Goal: Task Accomplishment & Management: Complete application form

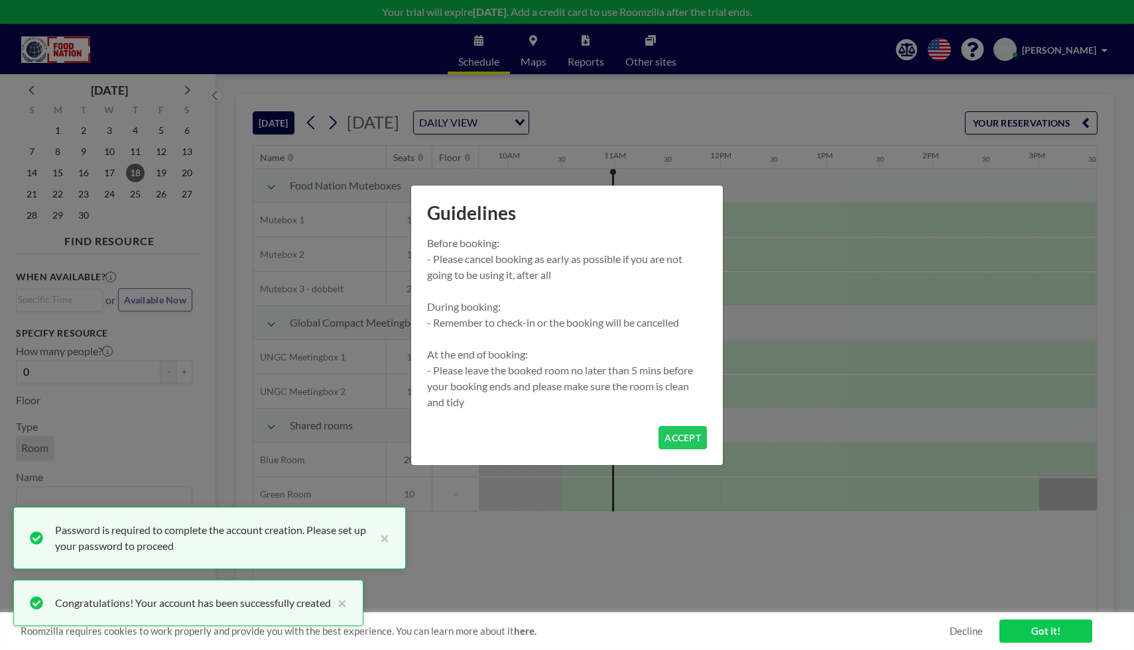
scroll to position [0, 1061]
click at [677, 434] on button "ACCEPT" at bounding box center [682, 437] width 48 height 23
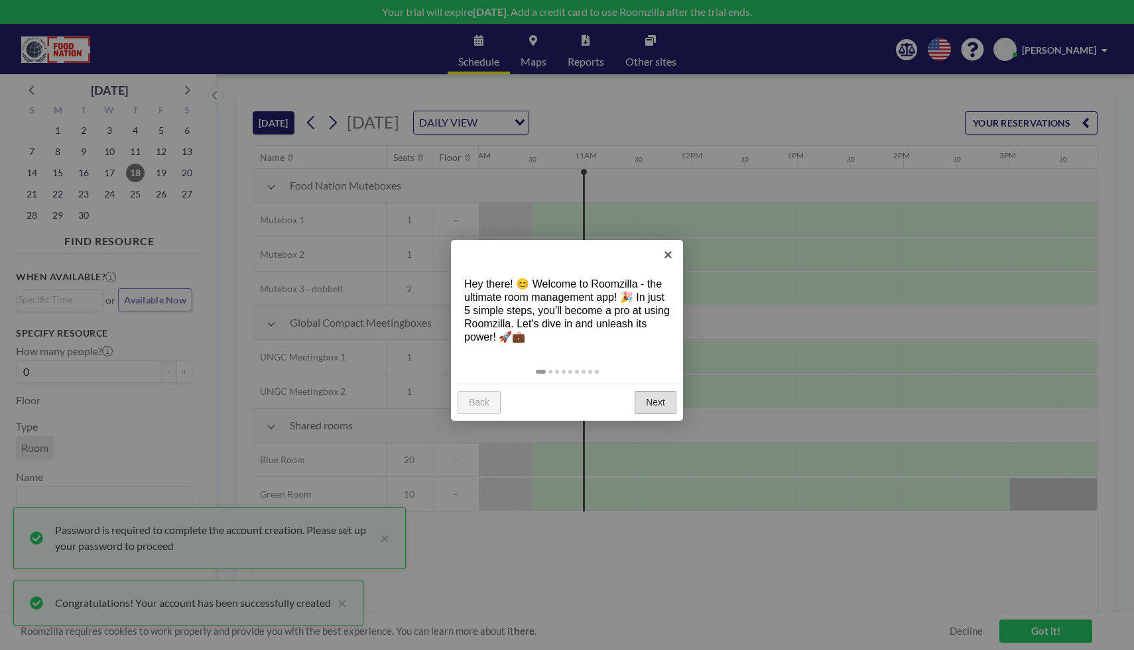
click at [666, 412] on link "Next" at bounding box center [655, 403] width 42 height 24
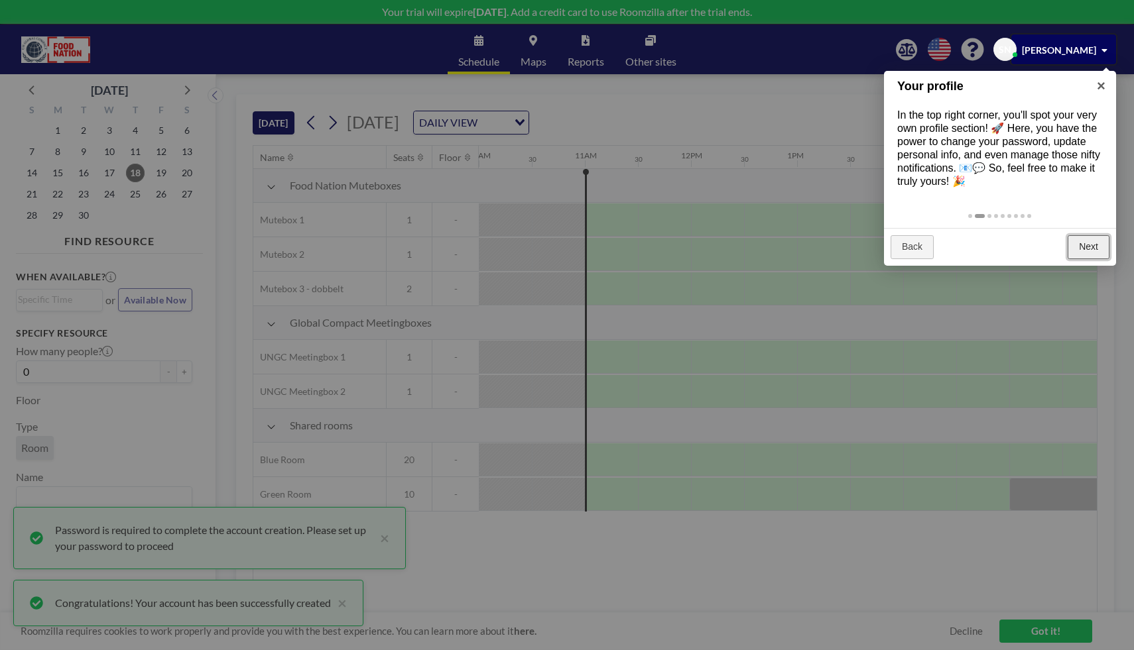
click at [1101, 240] on link "Next" at bounding box center [1088, 247] width 42 height 24
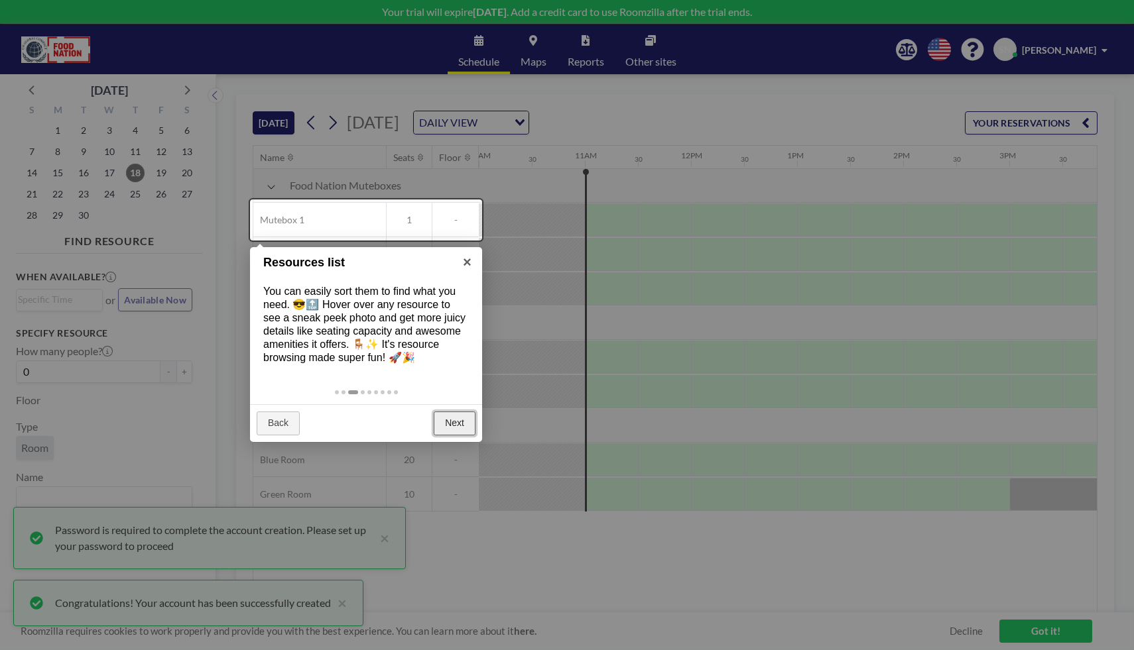
click at [463, 429] on link "Next" at bounding box center [455, 424] width 42 height 24
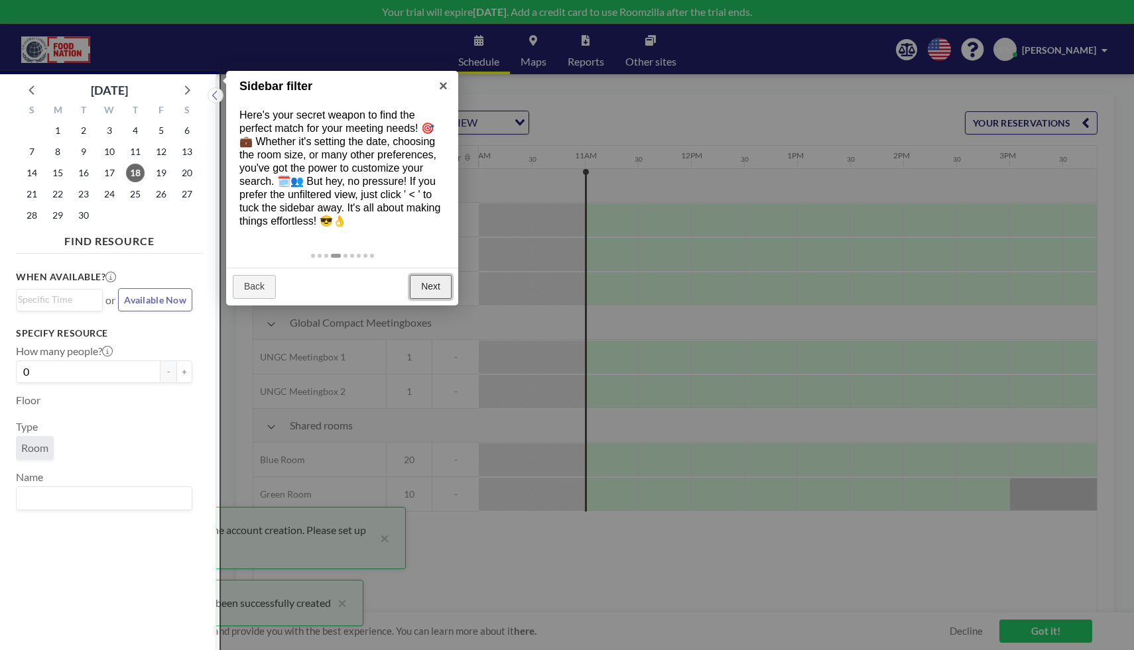
scroll to position [3, 0]
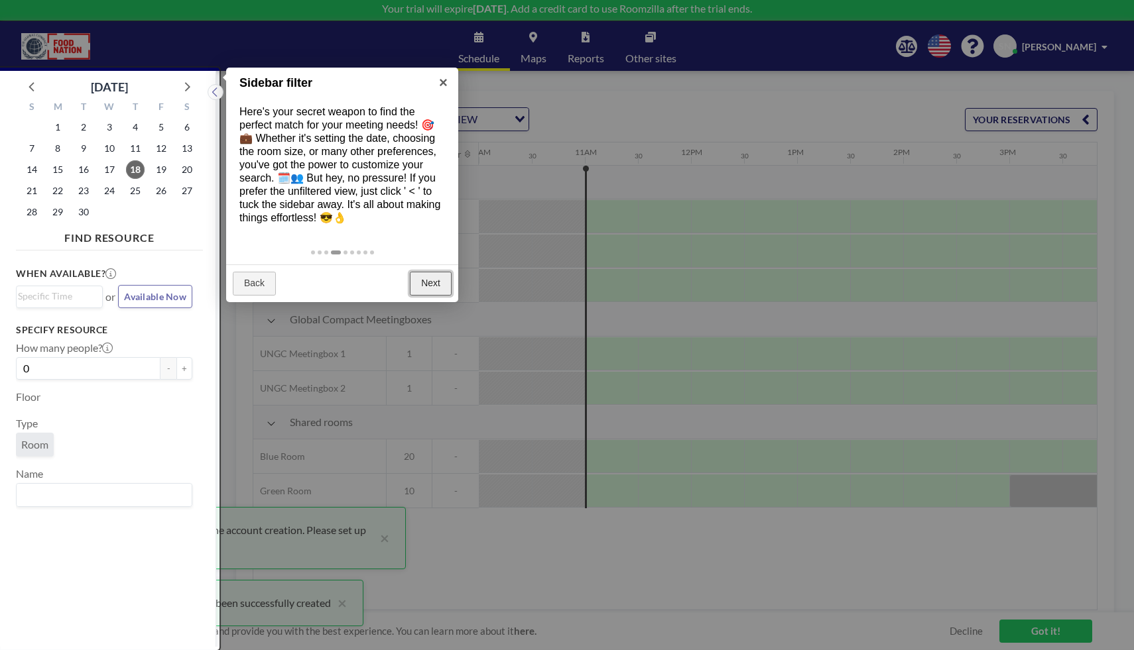
click at [440, 281] on link "Next" at bounding box center [431, 284] width 42 height 24
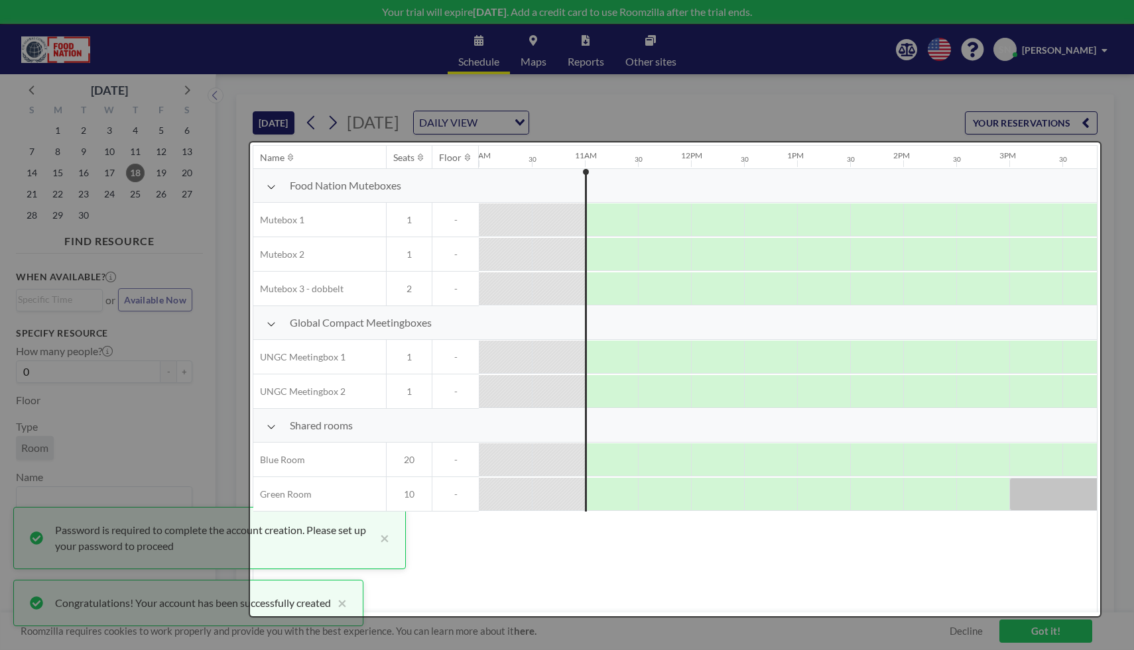
scroll to position [0, 0]
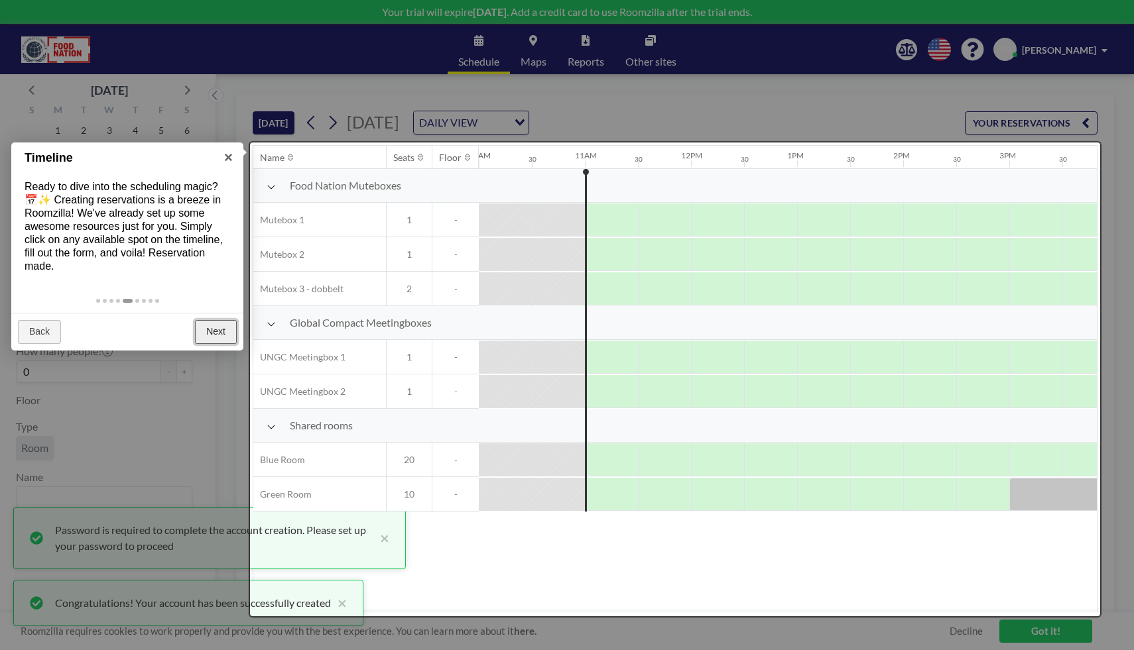
click at [223, 337] on link "Next" at bounding box center [216, 332] width 42 height 24
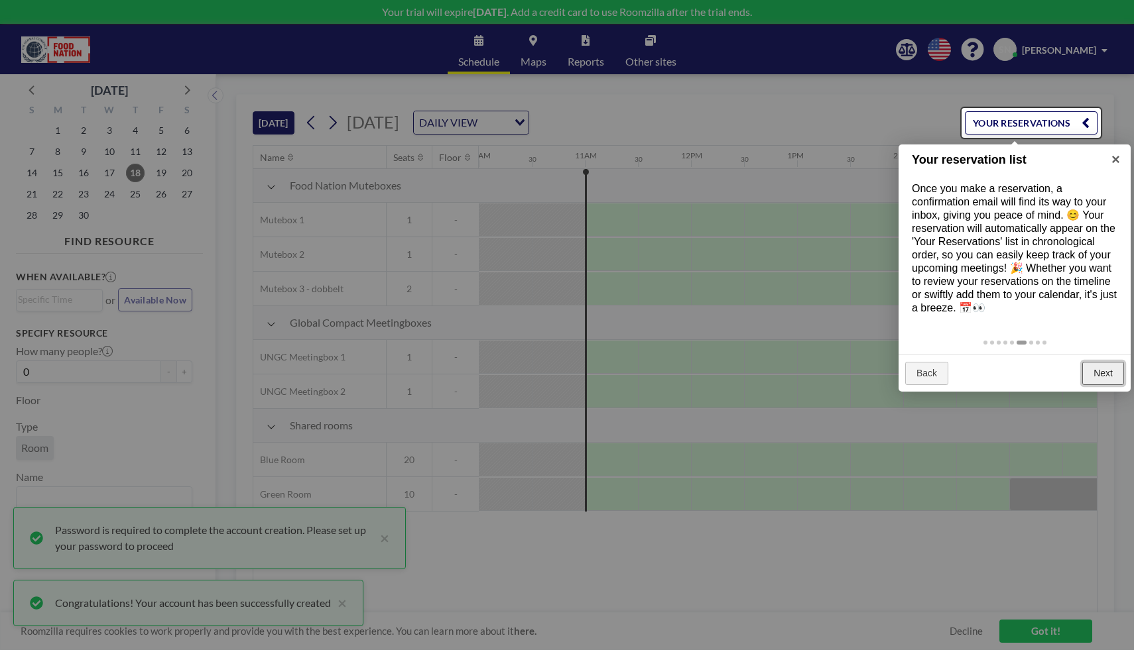
click at [1106, 378] on link "Next" at bounding box center [1103, 374] width 42 height 24
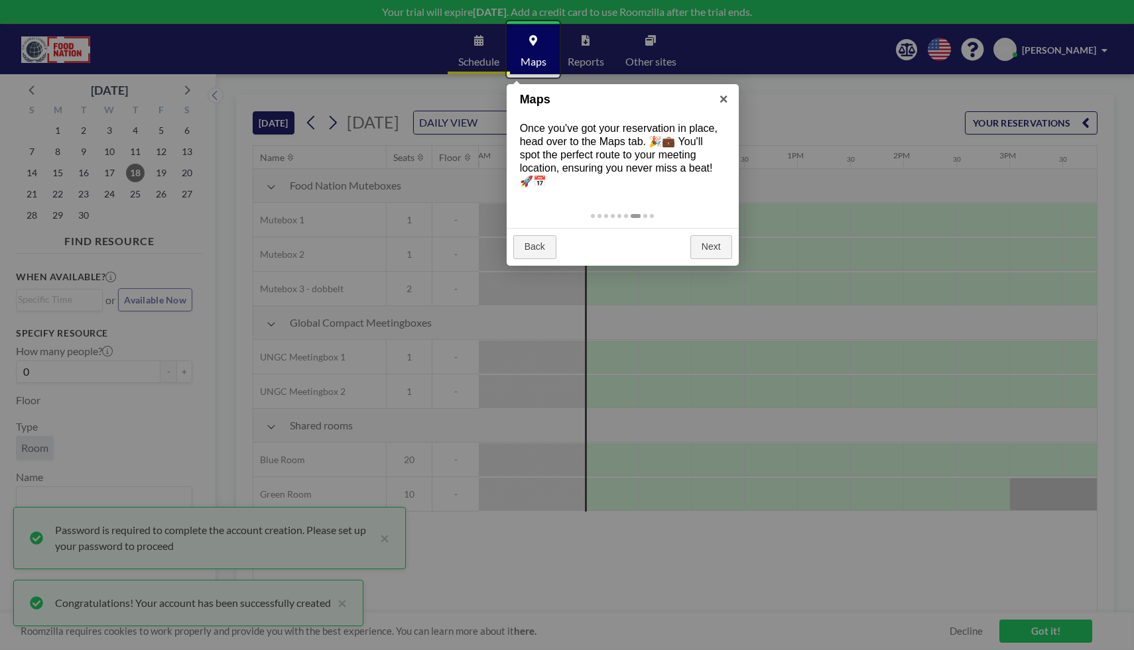
click at [721, 247] on div "Back Next" at bounding box center [622, 247] width 232 height 38
click at [713, 241] on link "Next" at bounding box center [711, 247] width 42 height 24
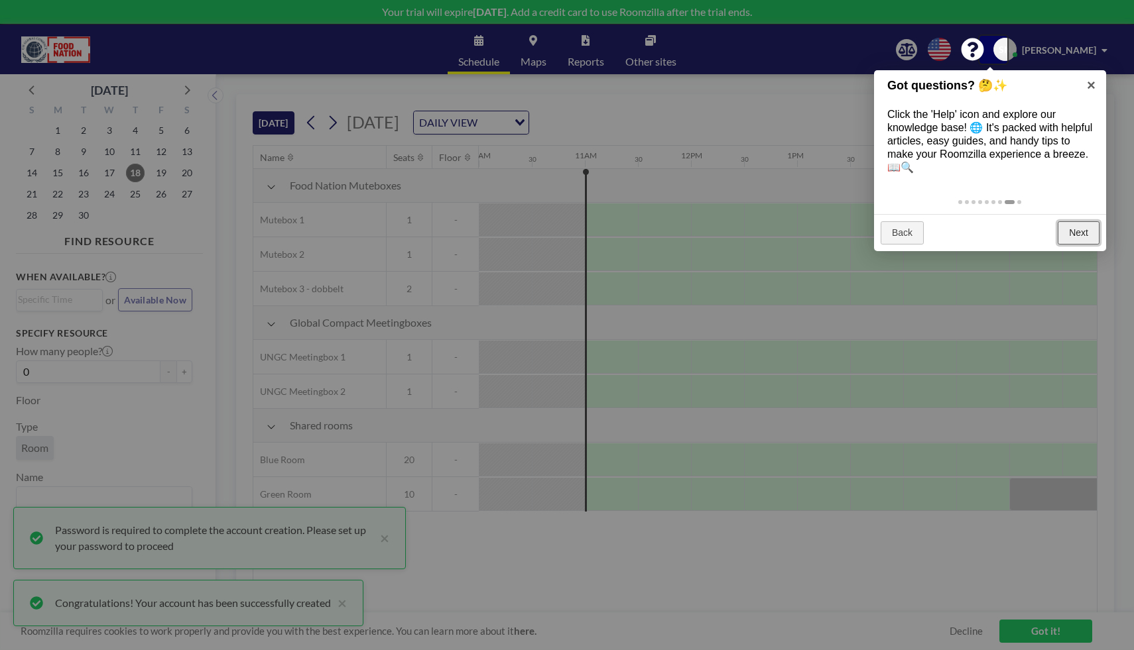
click at [1064, 230] on link "Next" at bounding box center [1078, 233] width 42 height 24
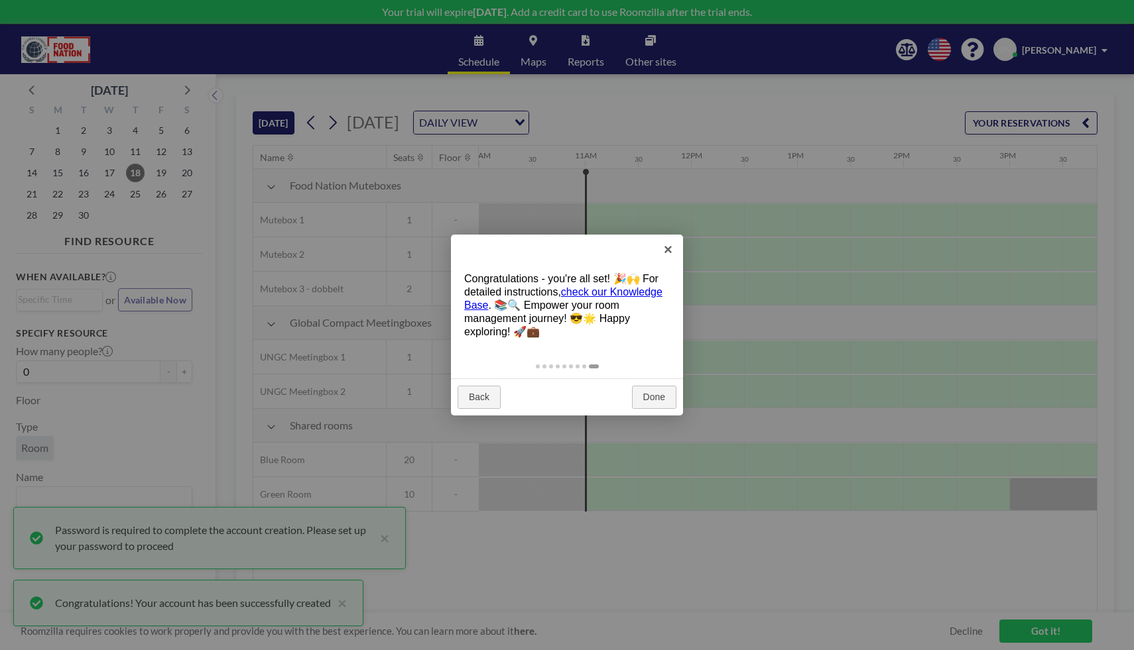
click at [643, 411] on div "Back Done" at bounding box center [567, 398] width 232 height 38
click at [648, 406] on link "Done" at bounding box center [654, 398] width 44 height 24
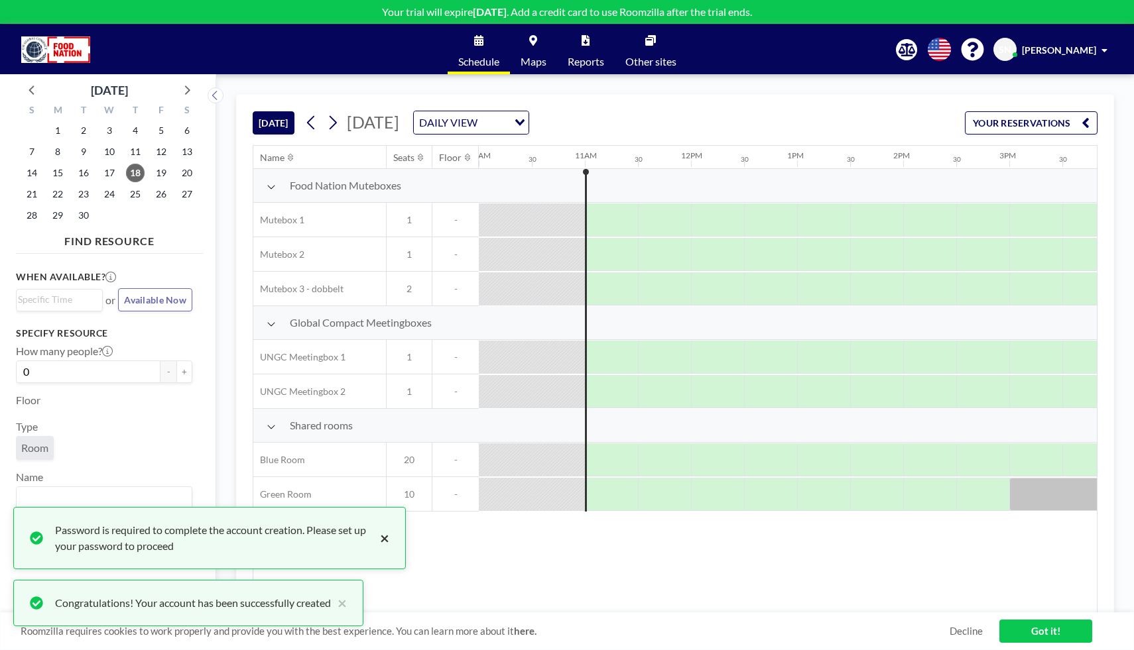
click at [383, 540] on button "×" at bounding box center [381, 538] width 16 height 32
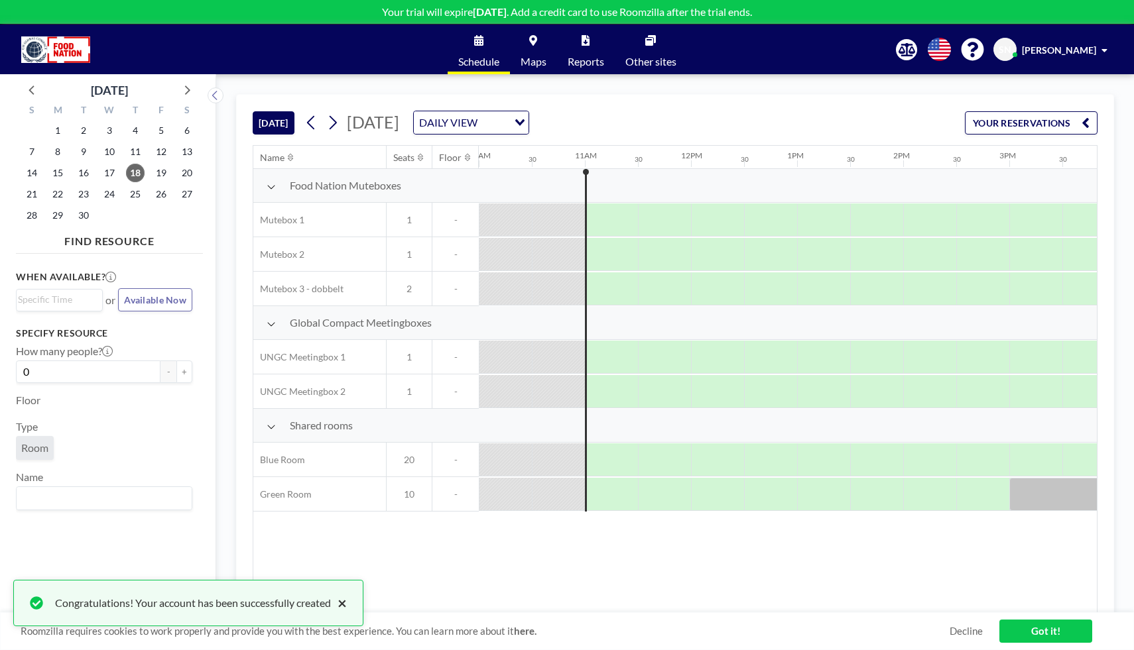
click at [347, 604] on button "×" at bounding box center [339, 603] width 16 height 16
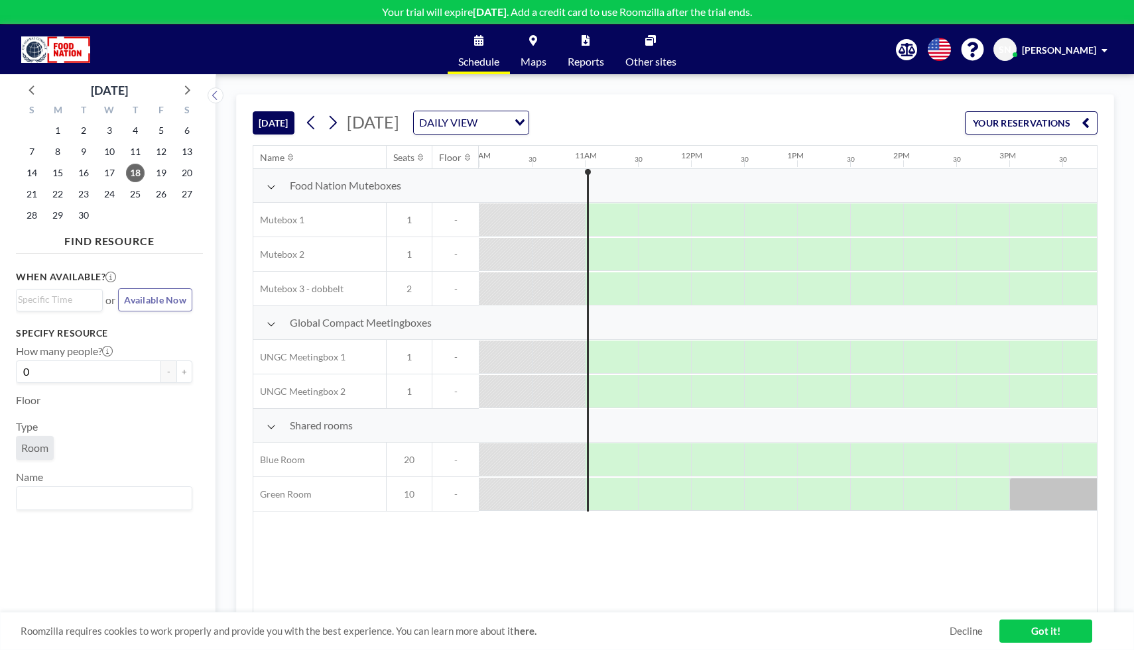
click at [780, 498] on div at bounding box center [770, 494] width 53 height 32
click at [752, 503] on div at bounding box center [770, 494] width 53 height 33
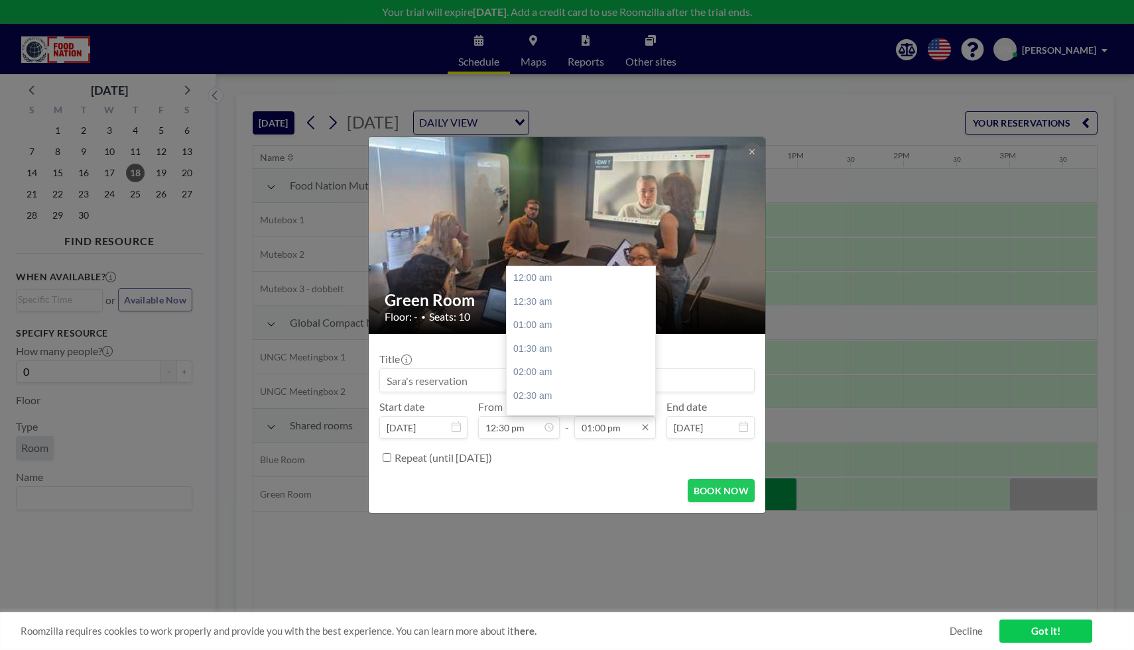
scroll to position [613, 0]
click at [601, 430] on input "01:00 pm" at bounding box center [615, 427] width 82 height 23
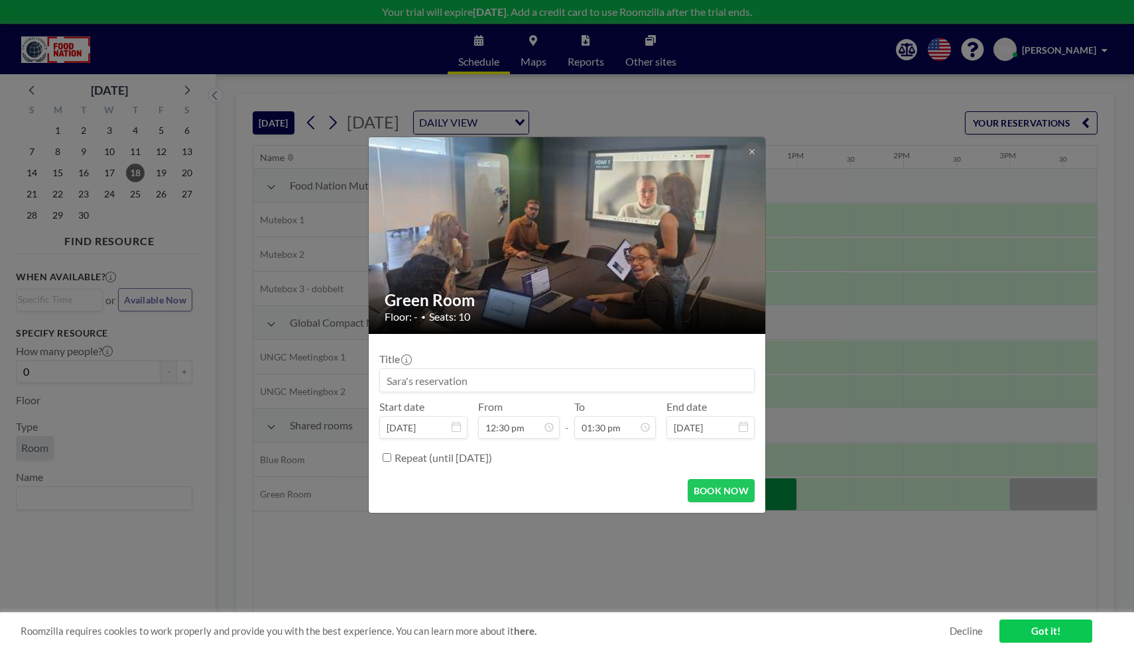
type input "01:30 pm"
click at [440, 381] on input at bounding box center [567, 380] width 374 height 23
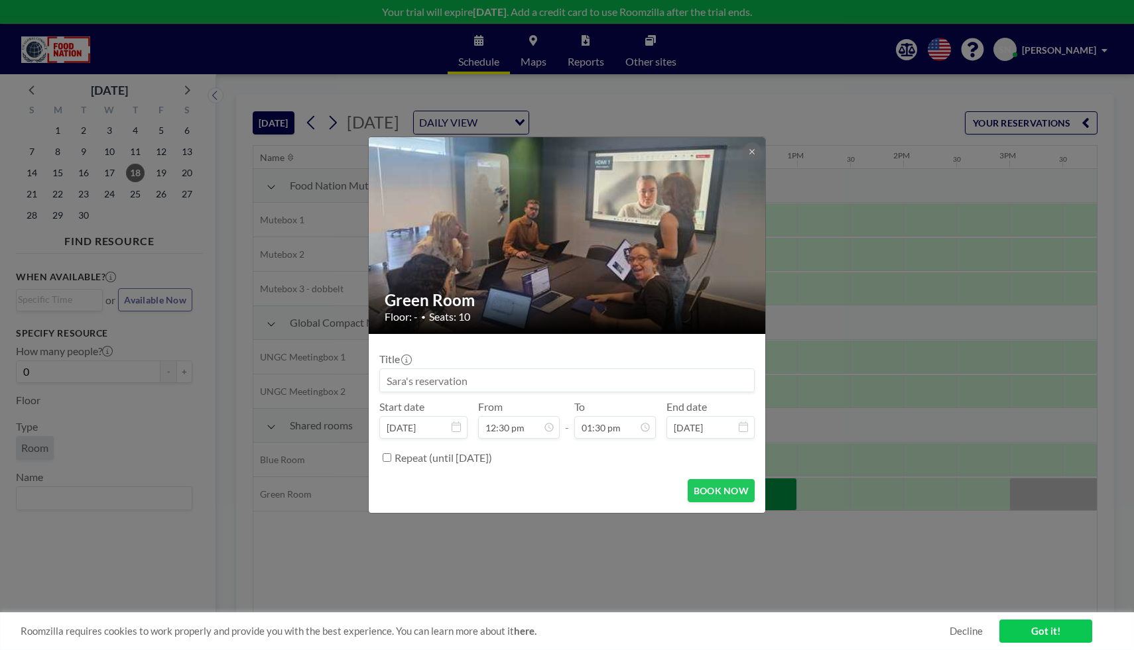
drag, startPoint x: 463, startPoint y: 385, endPoint x: 326, endPoint y: 393, distance: 137.5
click at [326, 393] on div "Green Room Floor: - • Seats: 10 Title Start date [DATE] From 12:30 pm - To 01:3…" at bounding box center [567, 325] width 1134 height 650
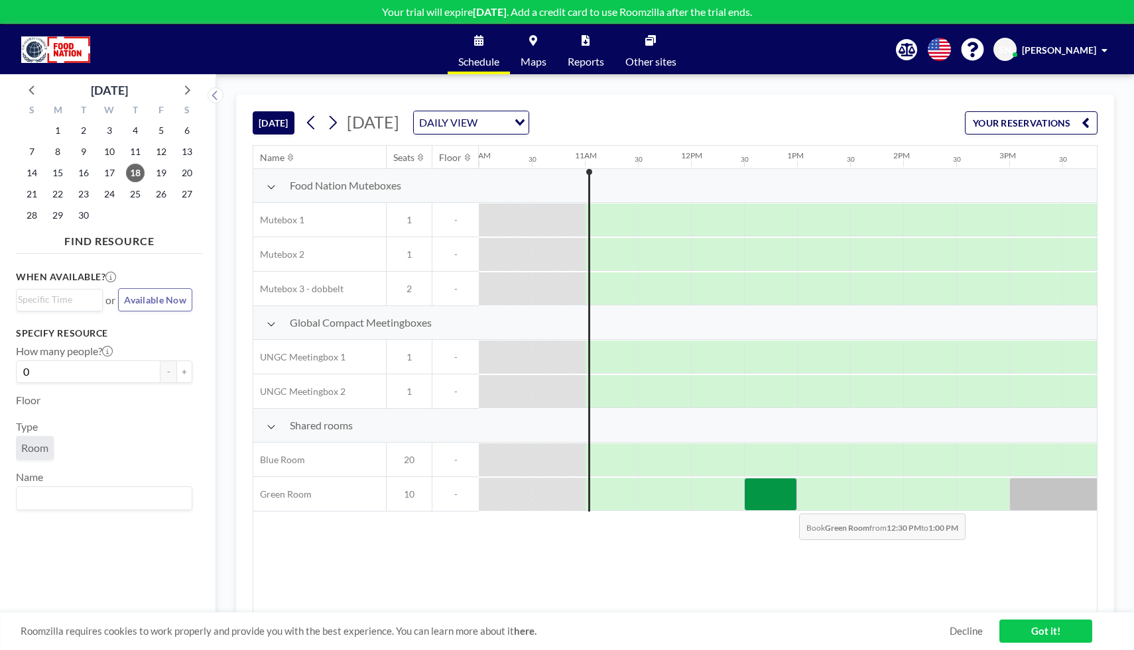
click at [788, 504] on div at bounding box center [770, 494] width 53 height 33
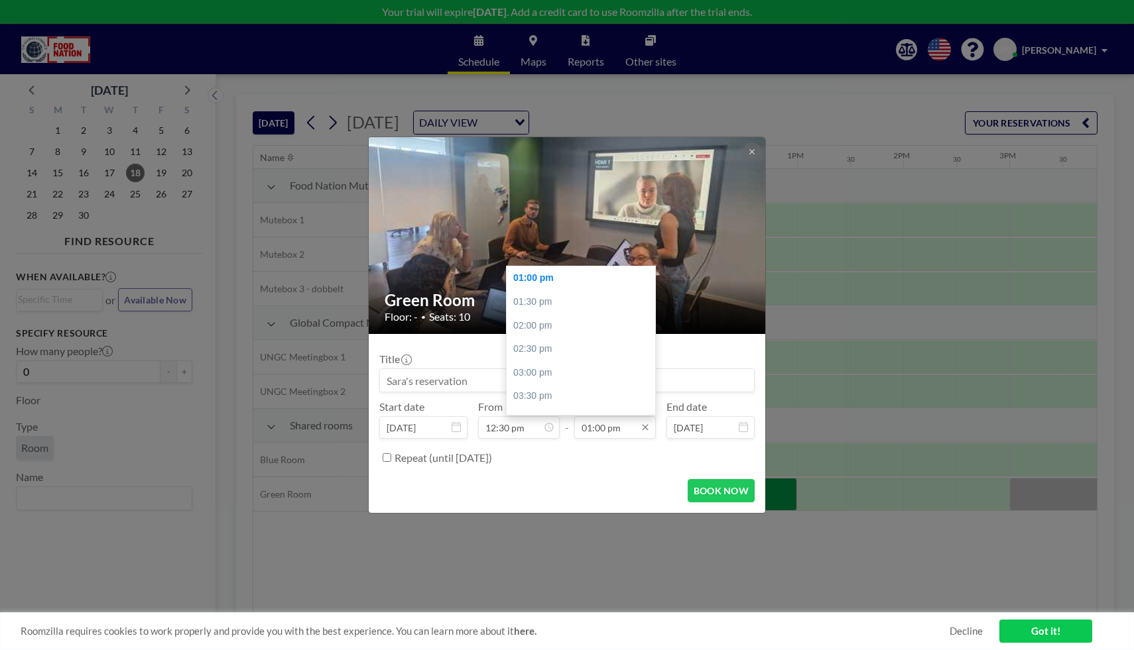
click at [600, 432] on input "01:00 pm" at bounding box center [615, 427] width 82 height 23
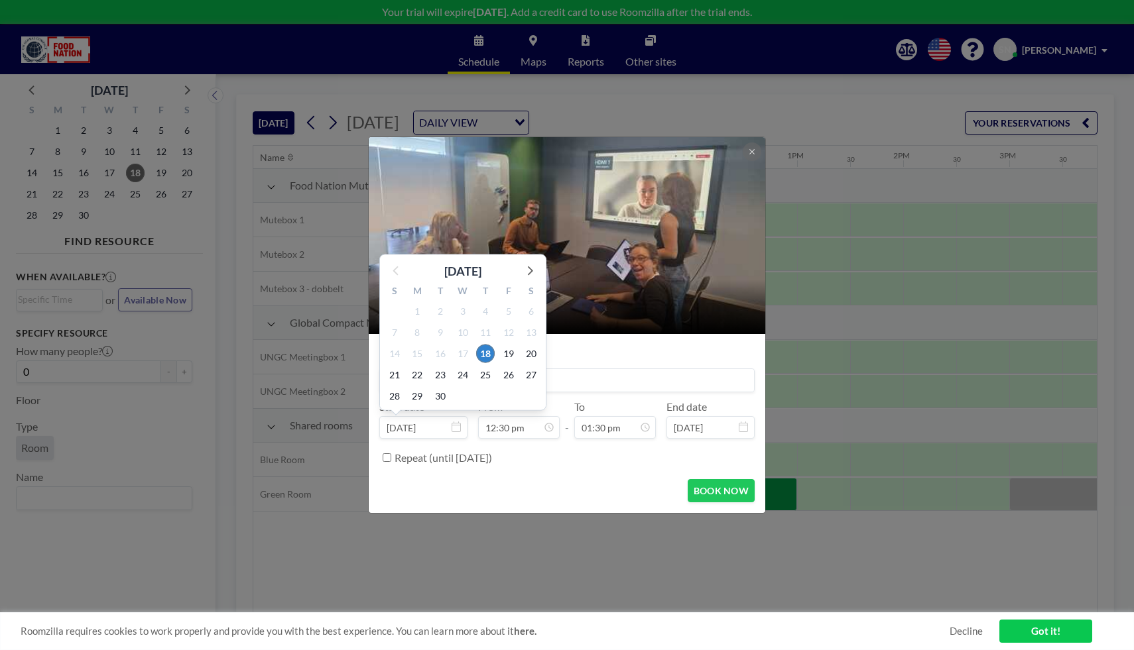
scroll to position [47, 0]
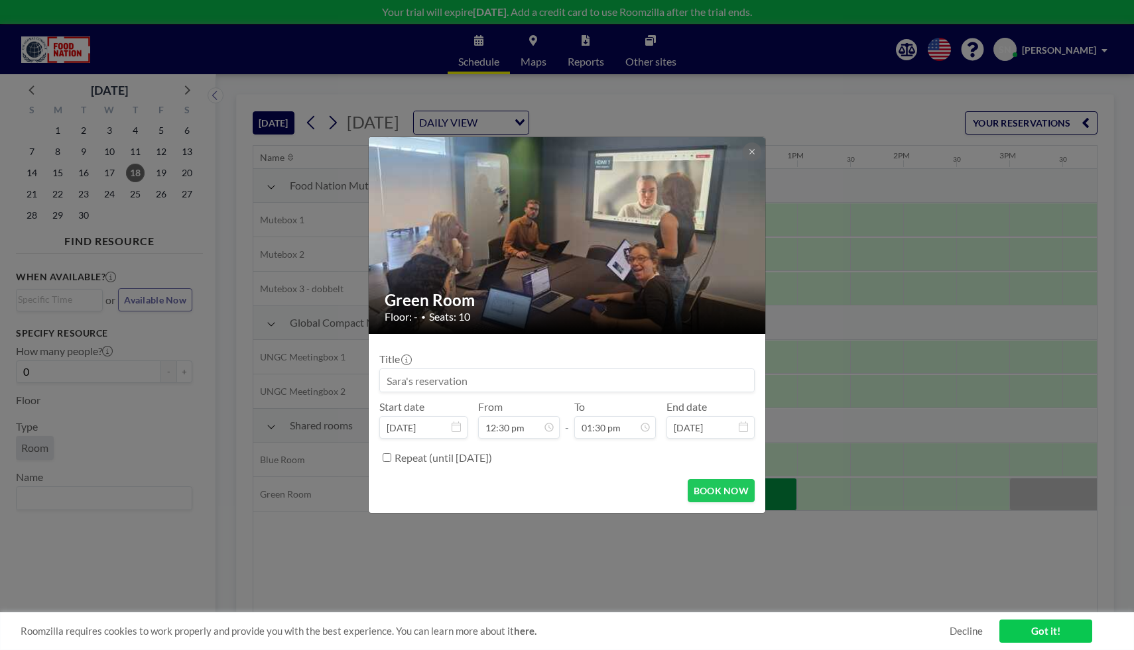
type input "01:30 pm"
click at [586, 377] on input at bounding box center [567, 380] width 374 height 23
drag, startPoint x: 453, startPoint y: 383, endPoint x: 385, endPoint y: 385, distance: 68.3
click at [385, 385] on input "[PERSON_NAME] - internt" at bounding box center [567, 380] width 374 height 23
click at [486, 376] on input "GCDK internt" at bounding box center [567, 380] width 374 height 23
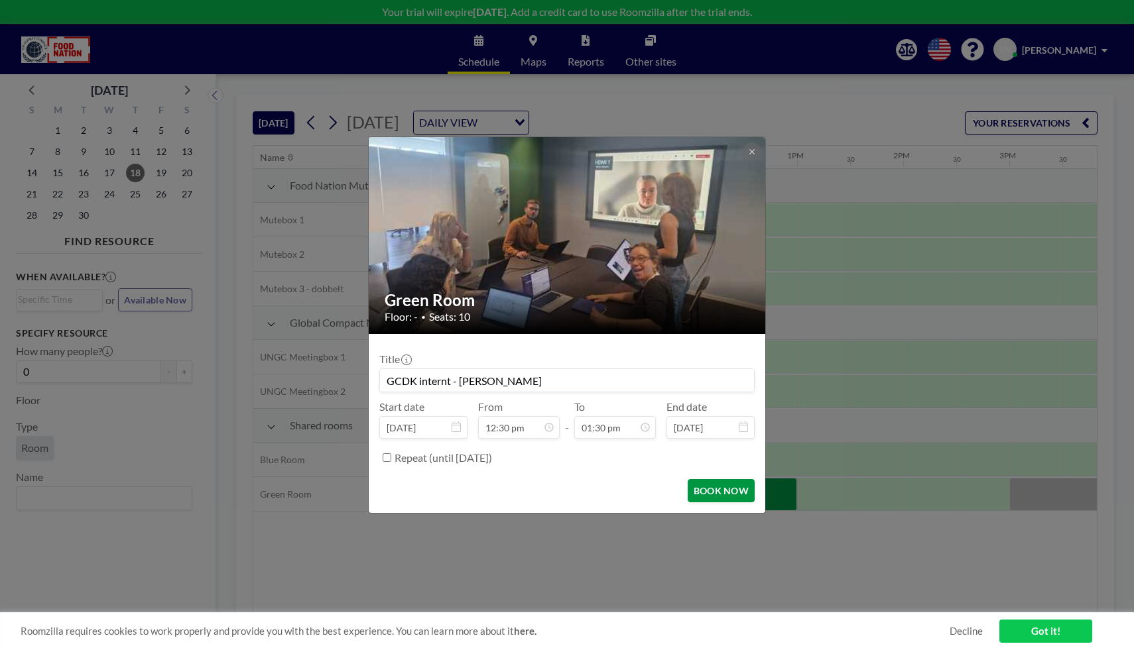
type input "GCDK internt - [PERSON_NAME]"
click at [697, 488] on button "BOOK NOW" at bounding box center [720, 490] width 67 height 23
